Goal: Find specific page/section: Find specific page/section

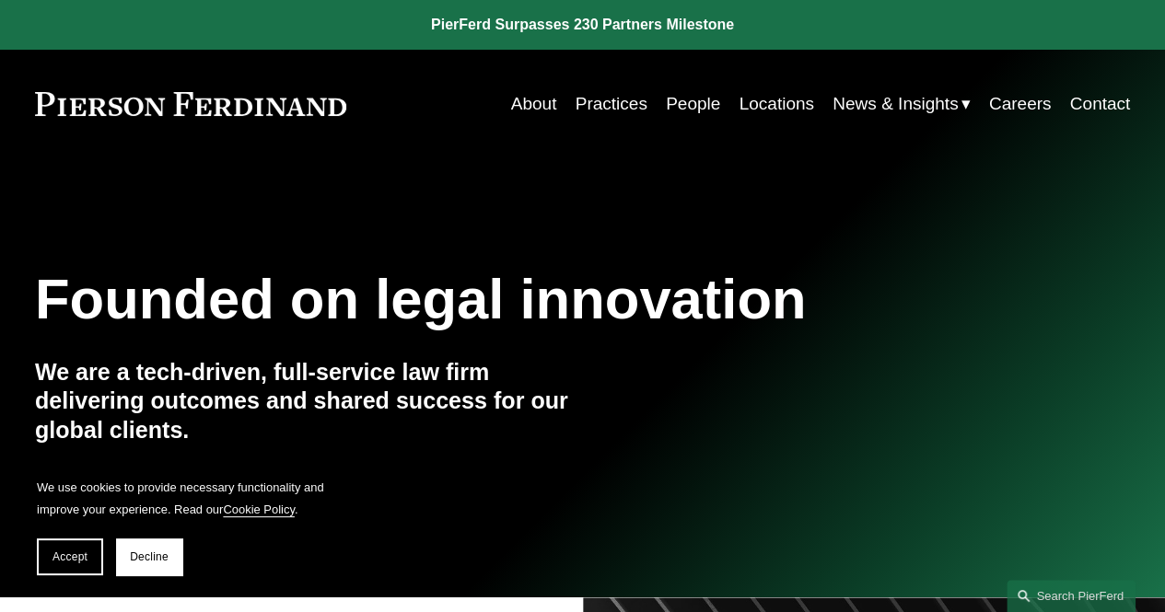
click at [684, 107] on link "People" at bounding box center [693, 104] width 54 height 35
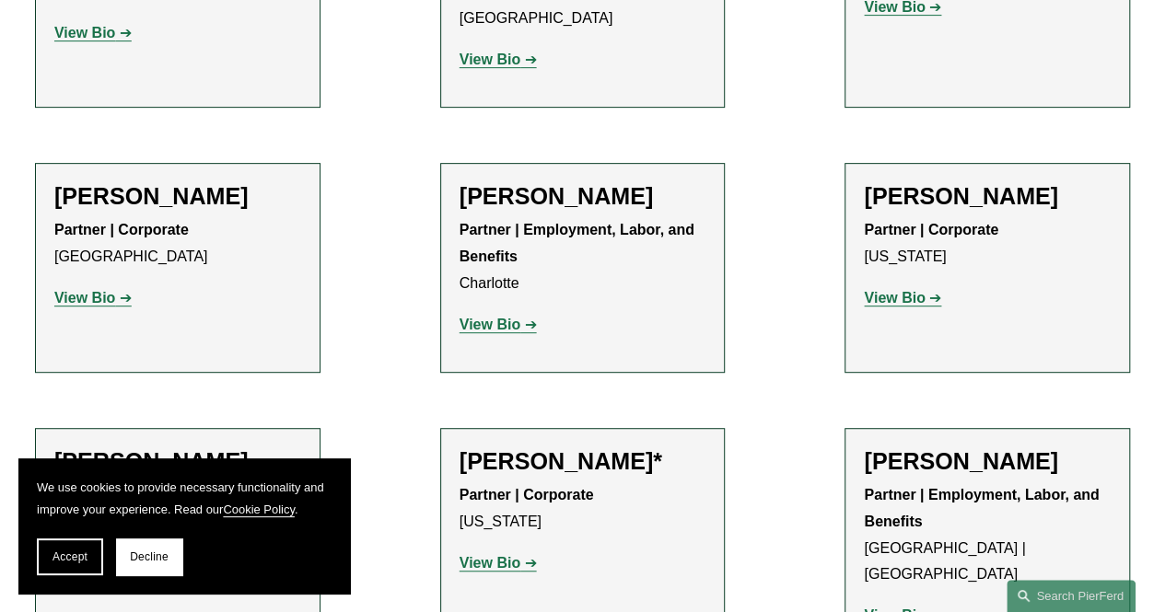
scroll to position [21274, 0]
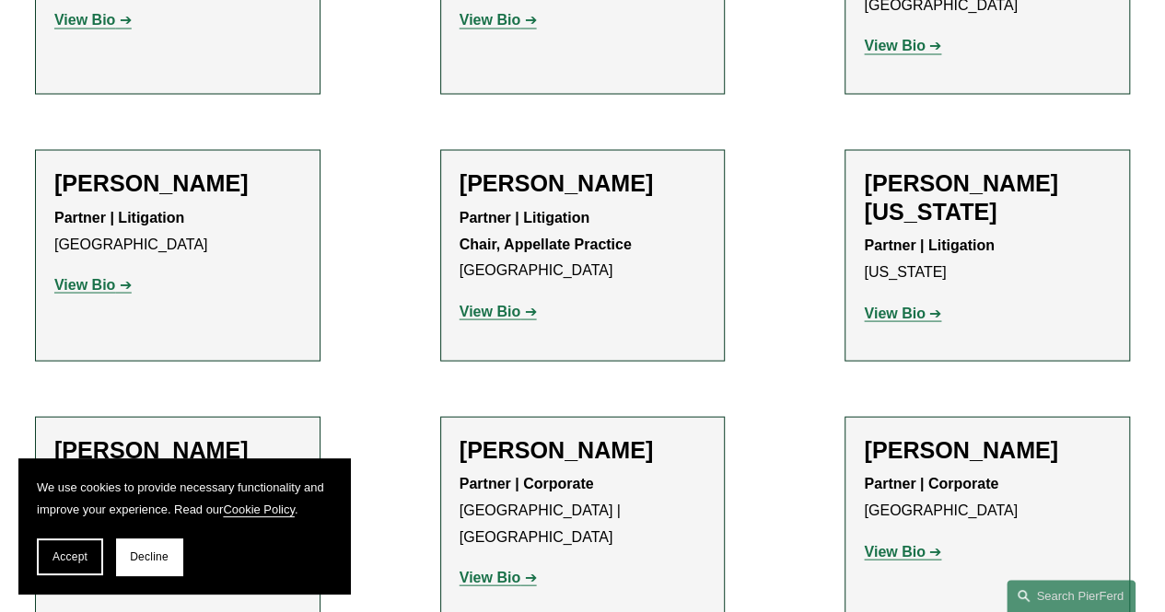
scroll to position [22656, 0]
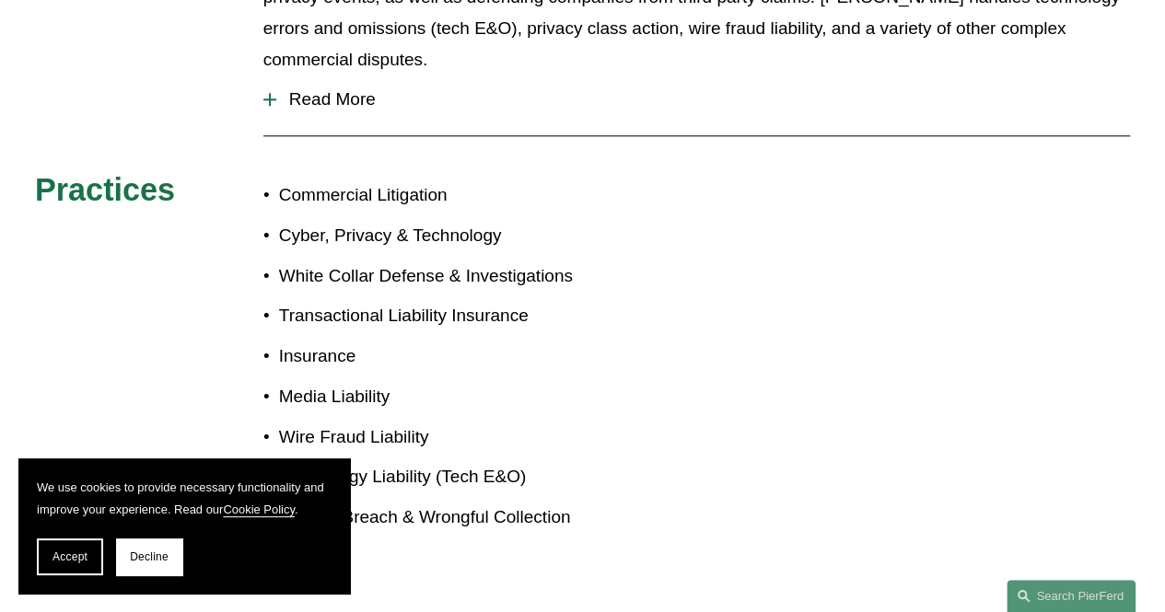
scroll to position [1105, 0]
